Goal: Book appointment/travel/reservation

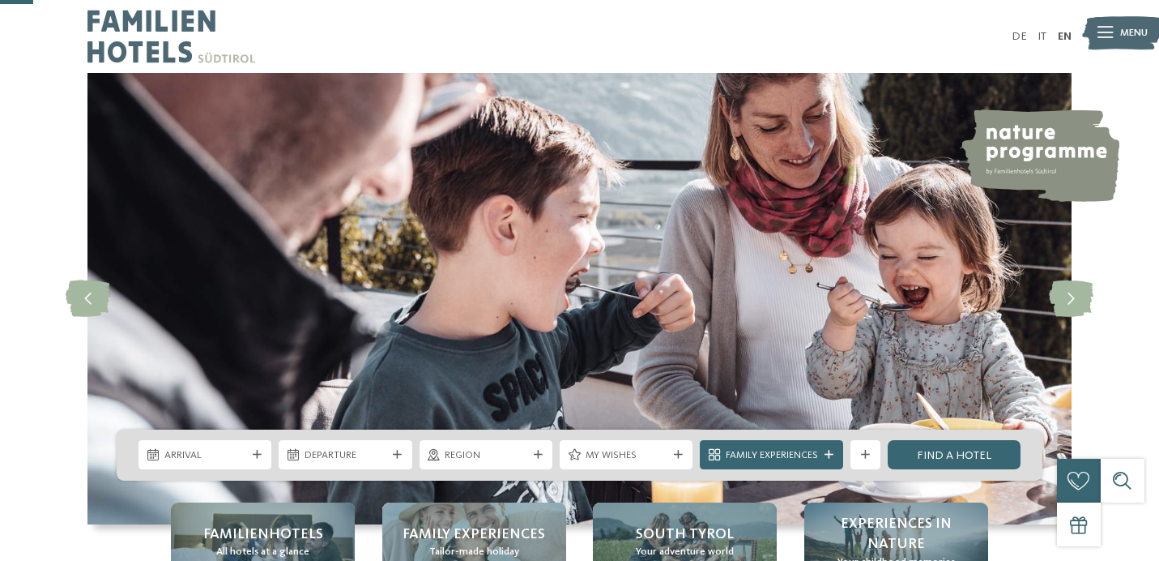
scroll to position [177, 0]
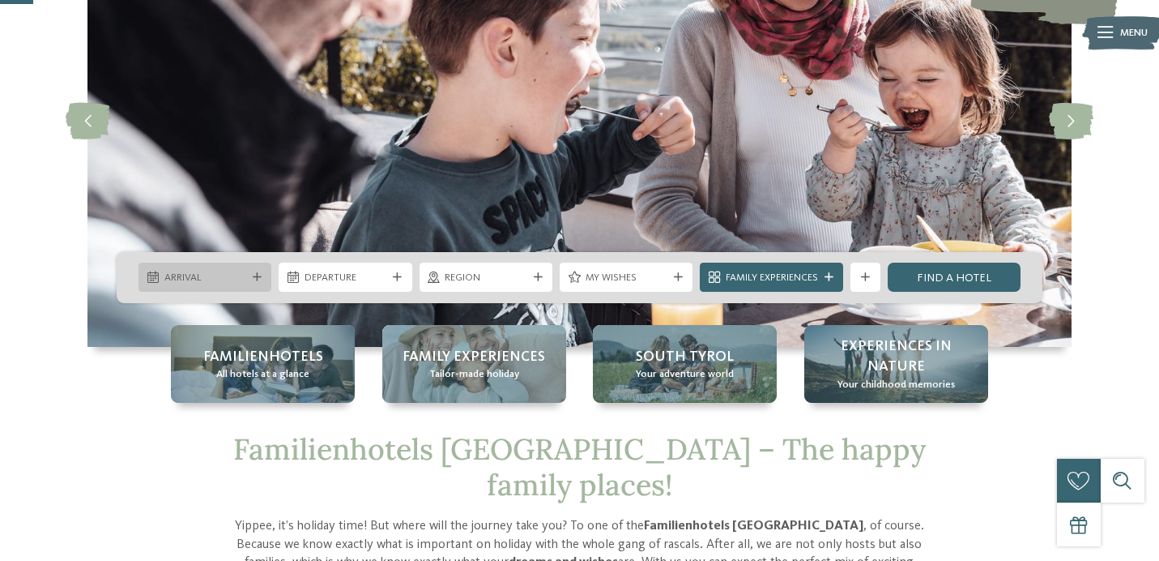
click at [260, 279] on icon at bounding box center [257, 277] width 9 height 9
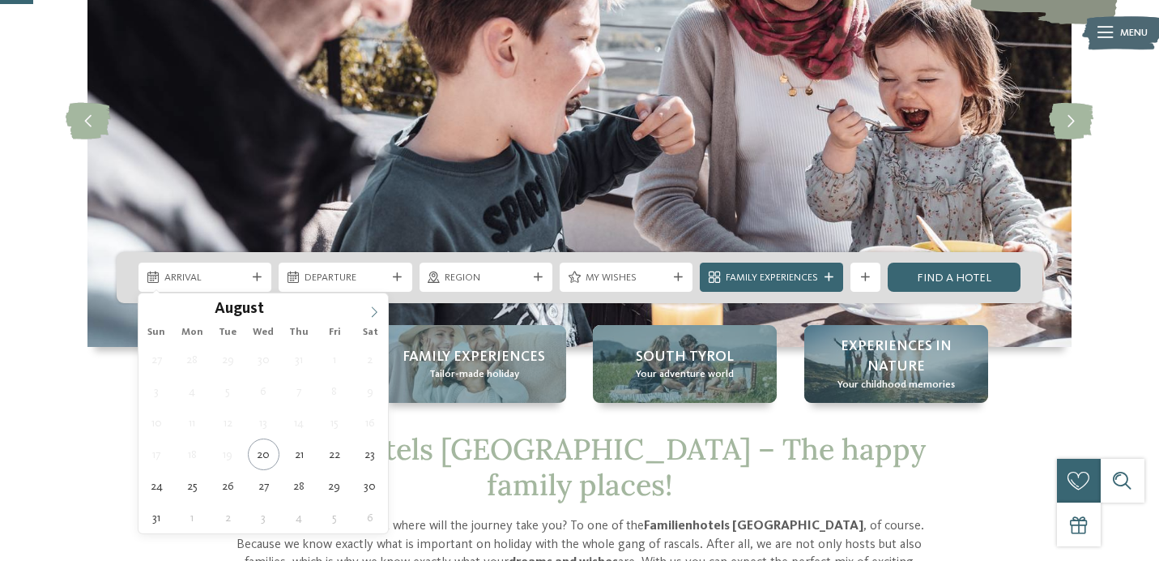
click at [375, 316] on icon at bounding box center [374, 311] width 11 height 11
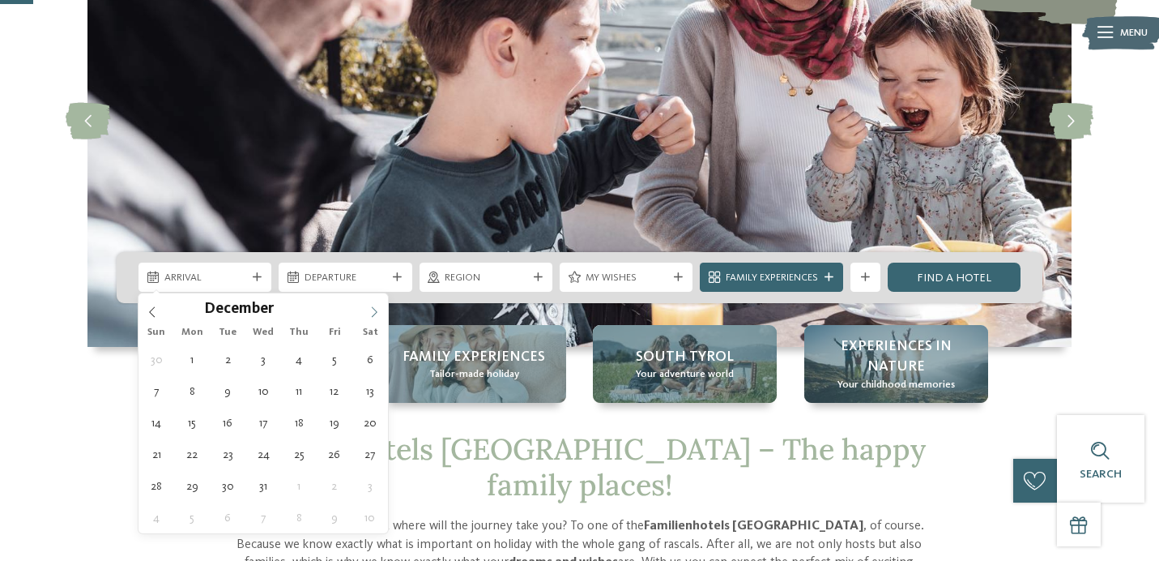
click at [375, 316] on icon at bounding box center [374, 311] width 11 height 11
type input "****"
click at [375, 316] on icon at bounding box center [374, 311] width 11 height 11
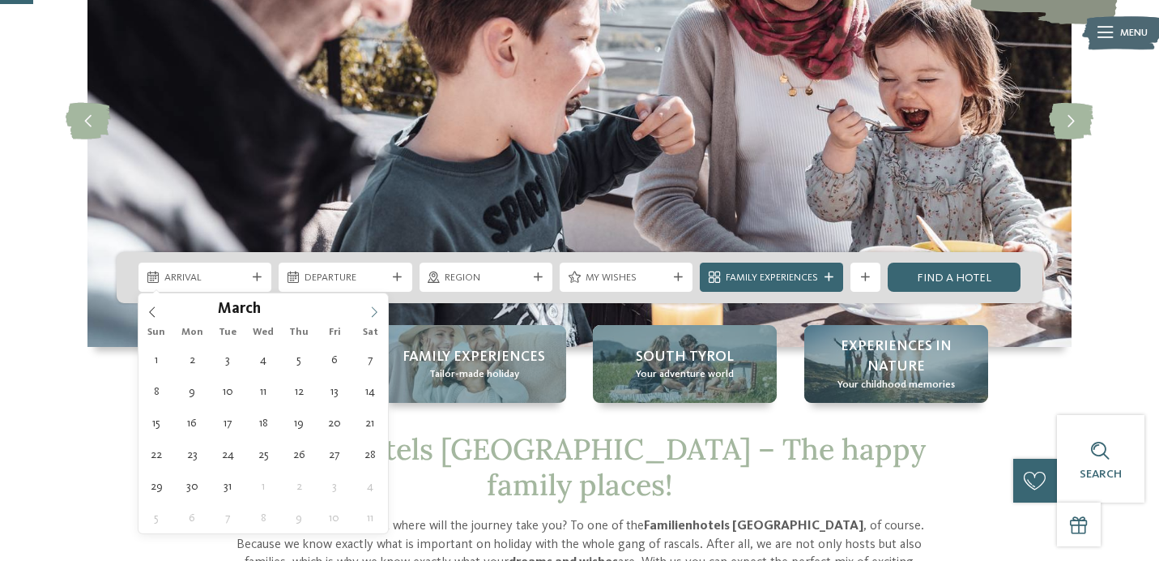
click at [375, 316] on icon at bounding box center [374, 311] width 11 height 11
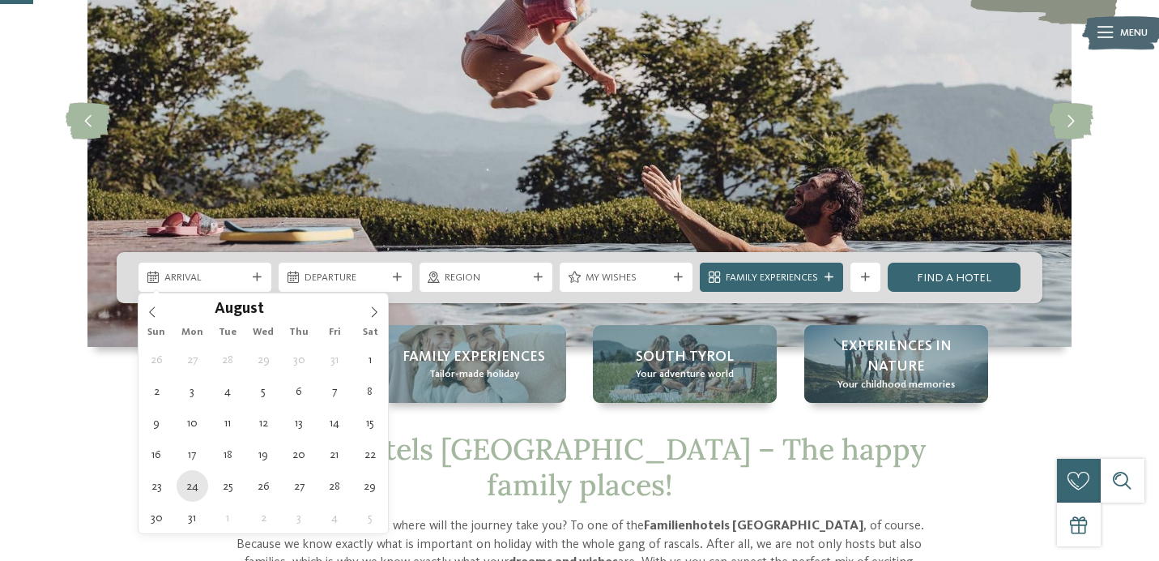
type div "[DATE]"
type input "****"
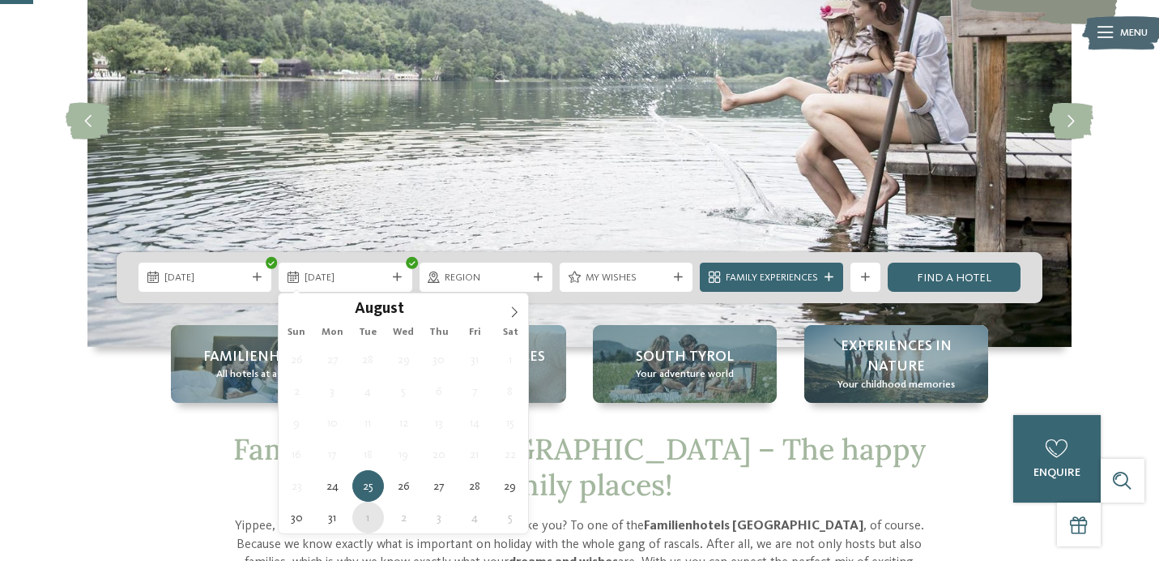
type div "[DATE]"
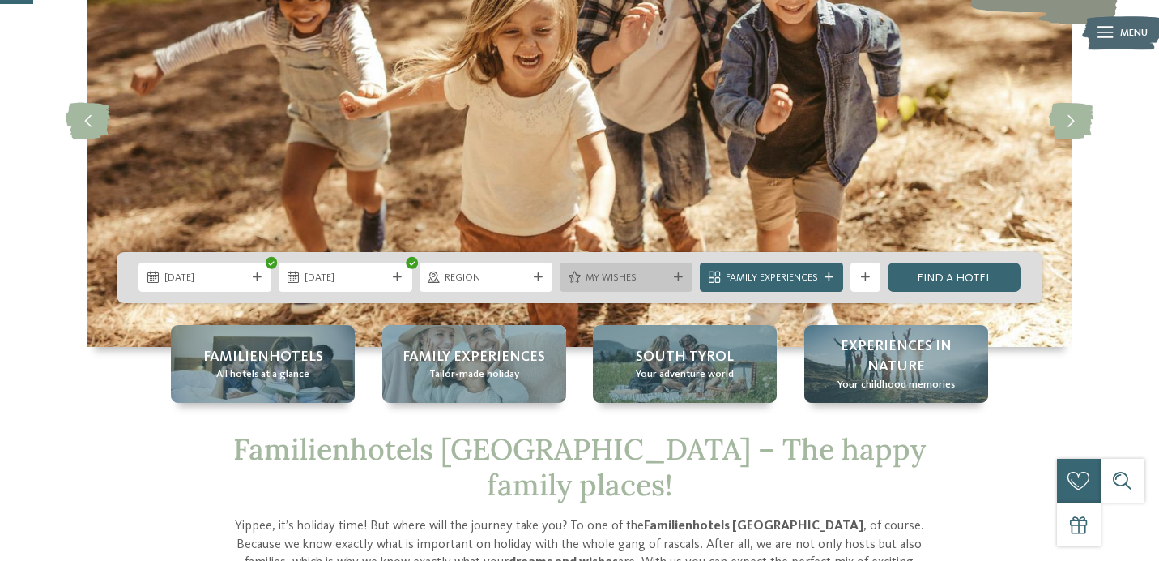
click at [642, 290] on div "My wishes" at bounding box center [626, 276] width 133 height 29
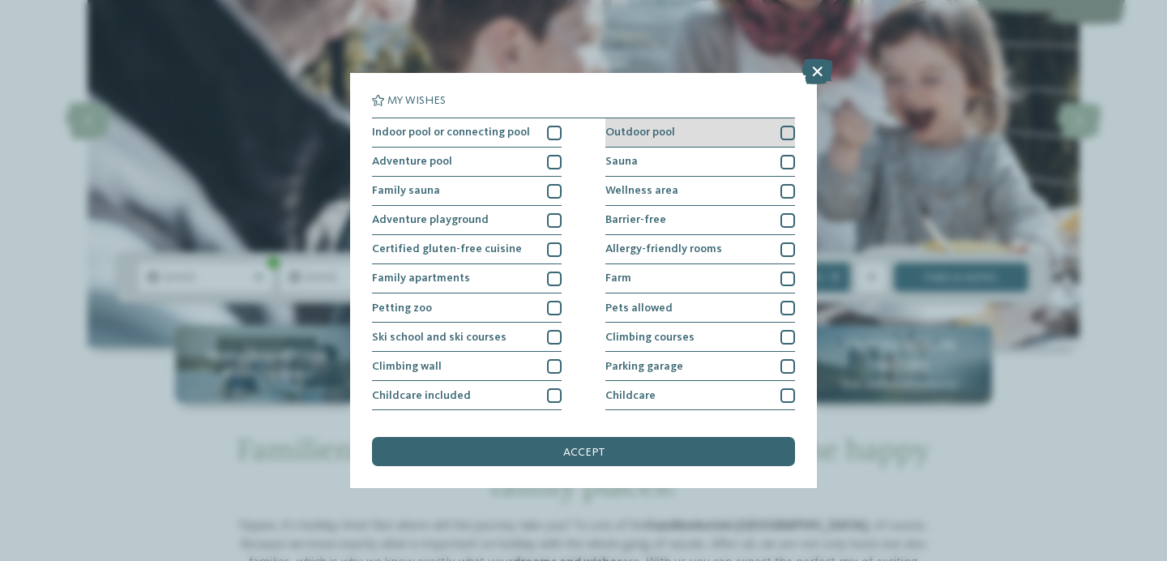
click at [780, 134] on div at bounding box center [787, 133] width 15 height 15
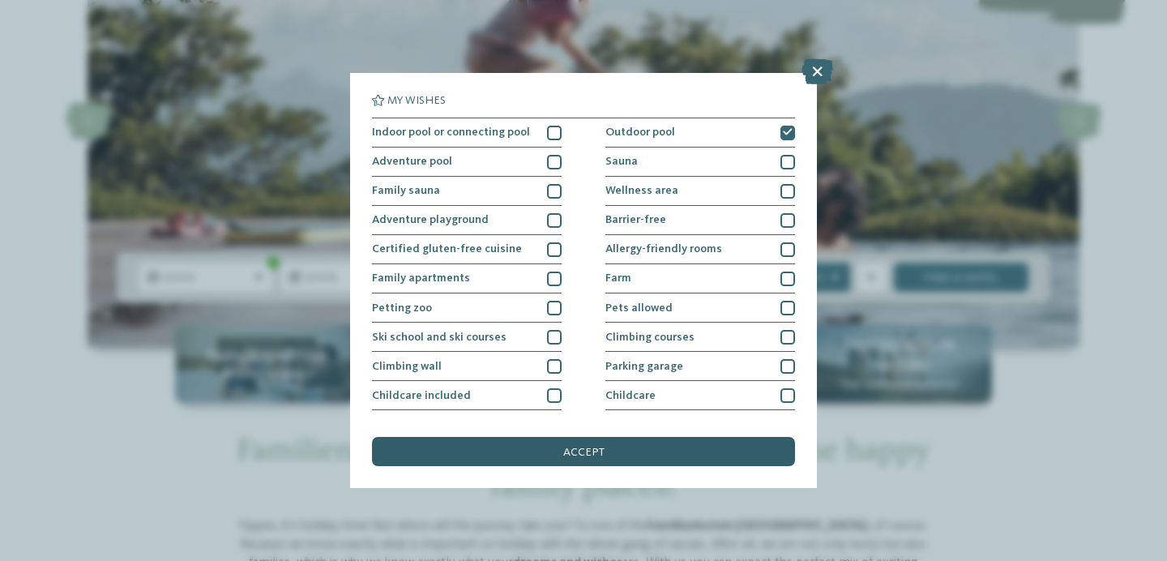
click at [668, 450] on div "accept" at bounding box center [583, 451] width 423 height 29
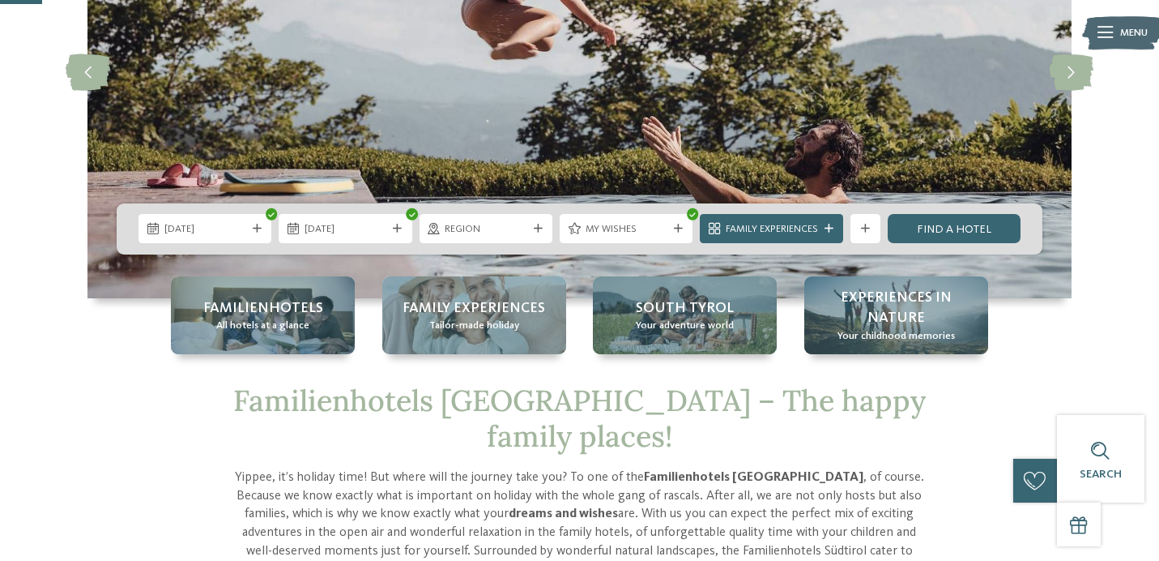
scroll to position [227, 0]
click at [788, 224] on span "Family Experiences" at bounding box center [772, 228] width 92 height 15
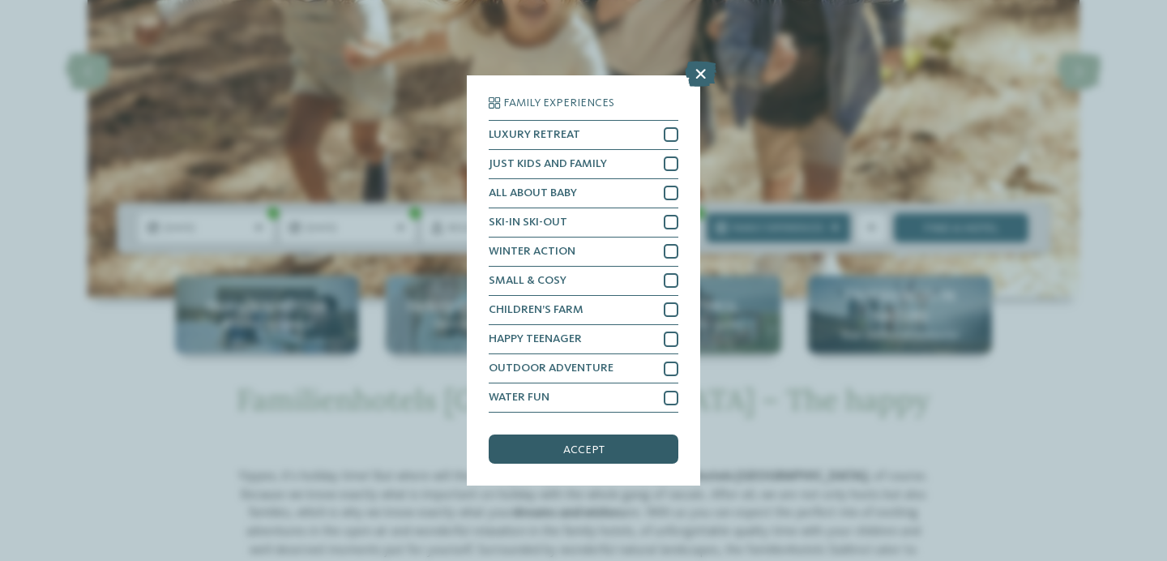
click at [620, 457] on div "accept" at bounding box center [584, 448] width 190 height 29
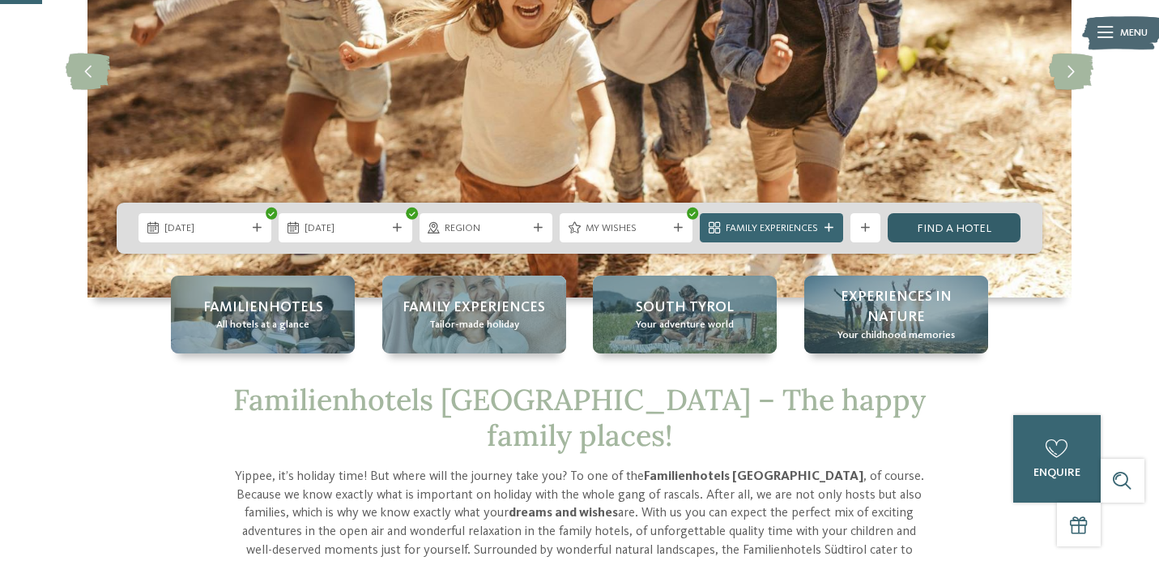
click at [943, 230] on link "Find a hotel" at bounding box center [954, 227] width 133 height 29
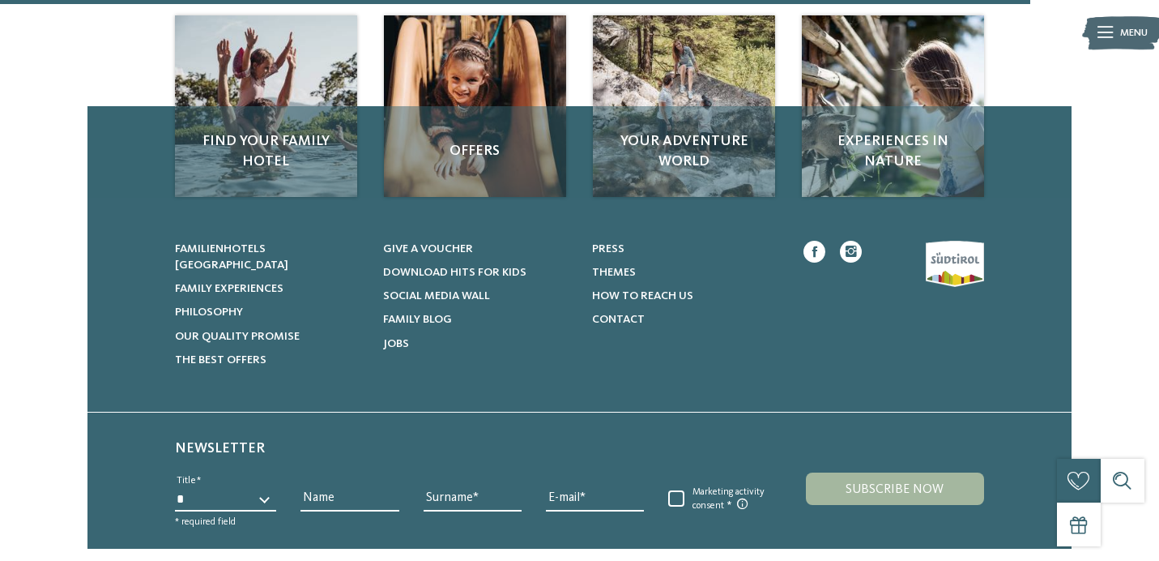
scroll to position [1312, 0]
